Goal: Information Seeking & Learning: Learn about a topic

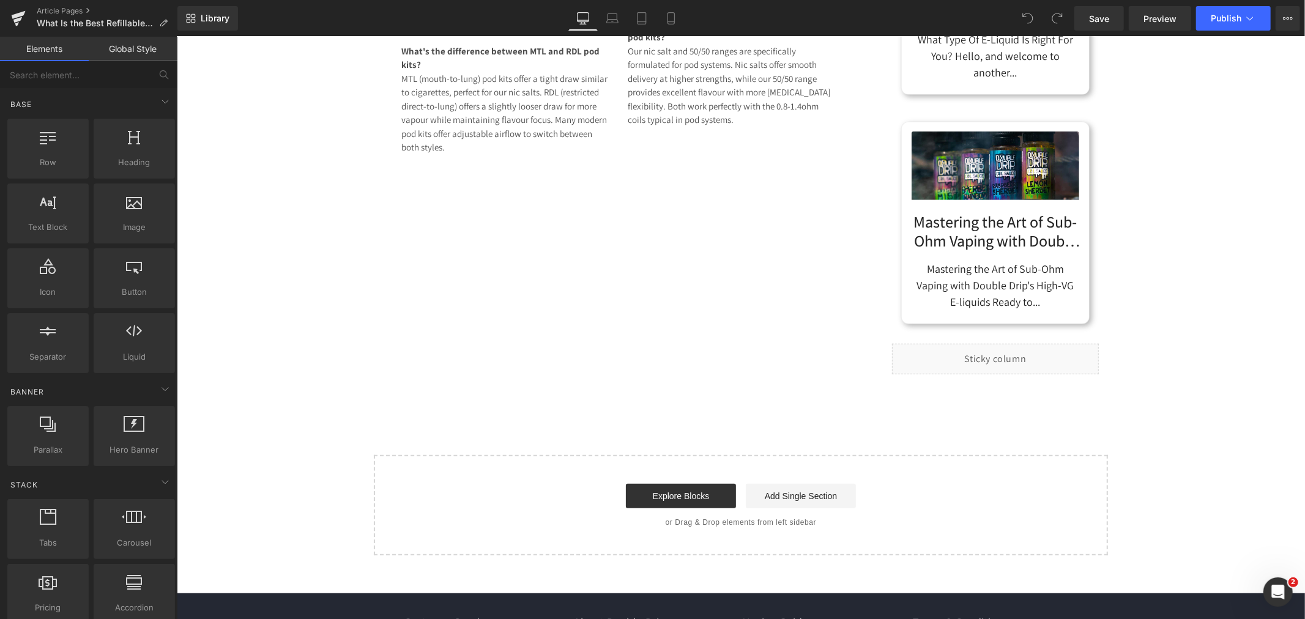
scroll to position [4554, 0]
